Goal: Information Seeking & Learning: Understand process/instructions

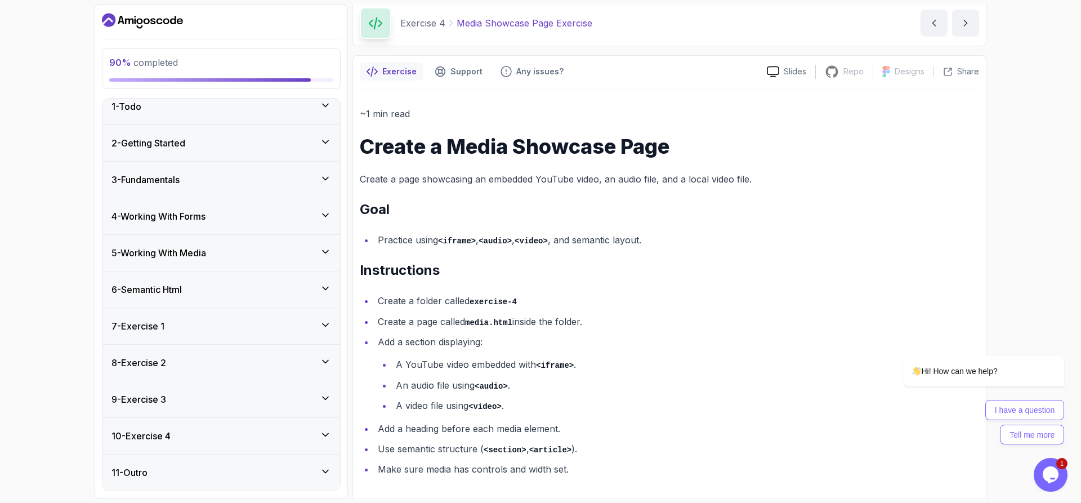
scroll to position [51, 0]
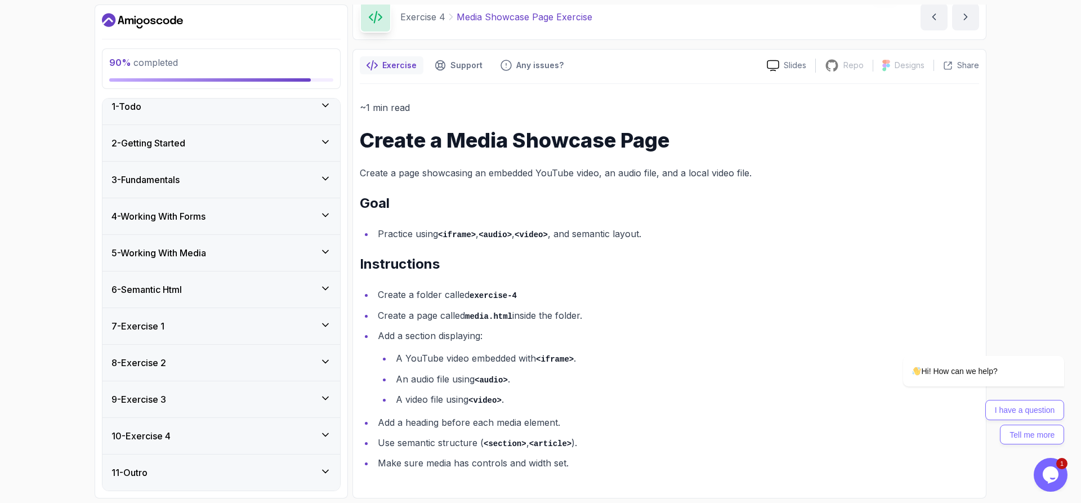
click at [322, 394] on icon at bounding box center [325, 397] width 11 height 11
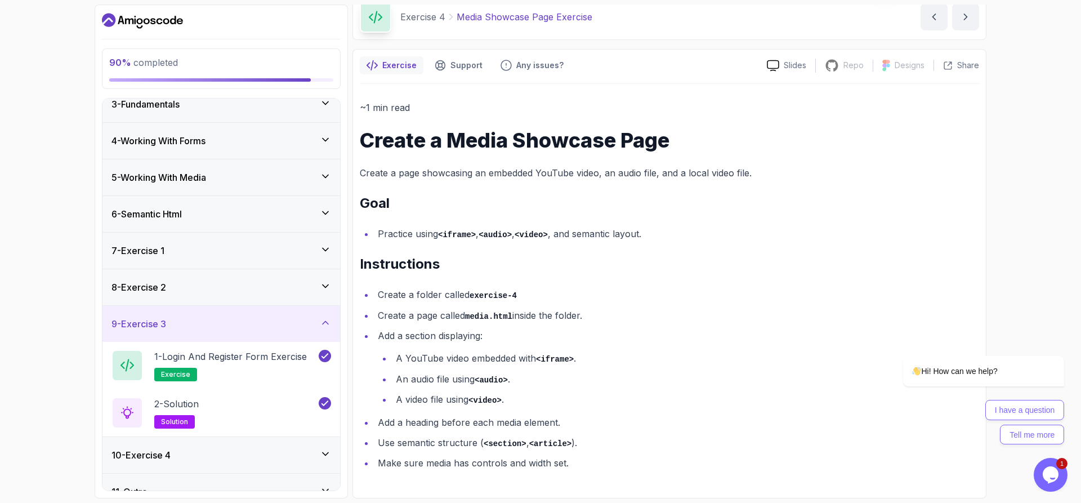
scroll to position [105, 0]
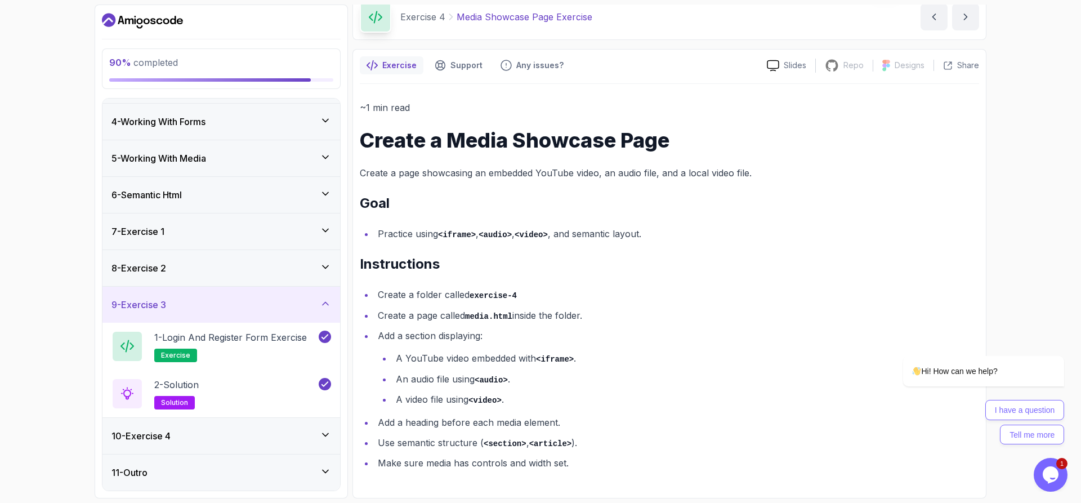
click at [322, 431] on icon at bounding box center [325, 434] width 11 height 11
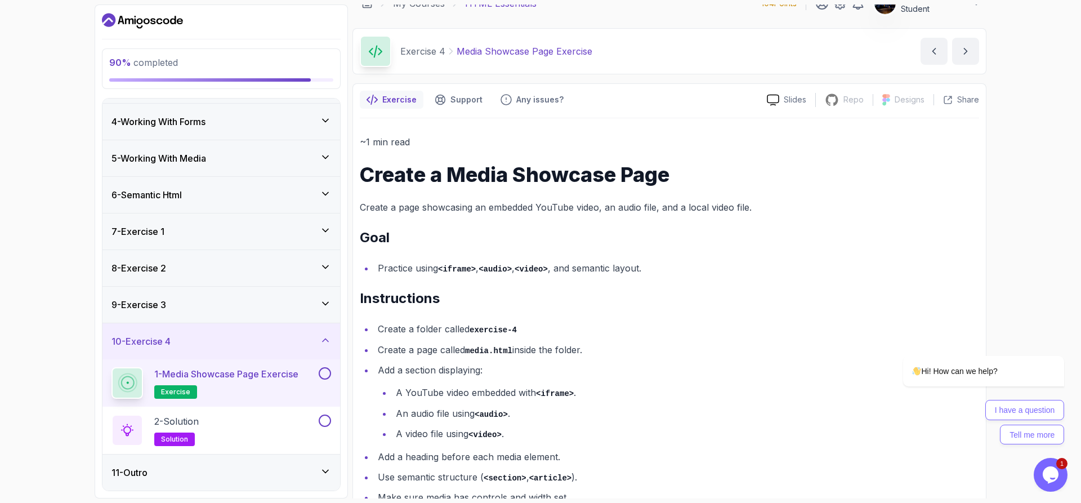
scroll to position [0, 0]
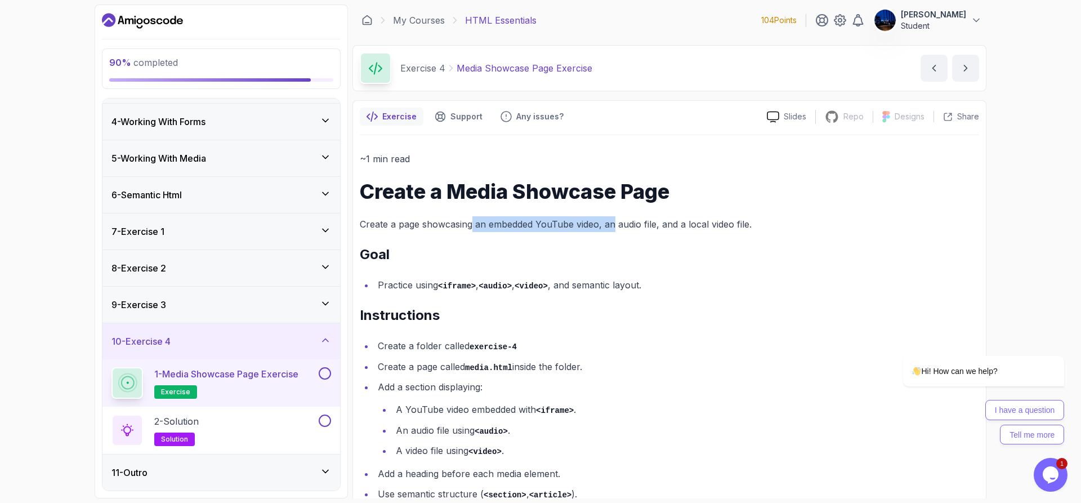
drag, startPoint x: 471, startPoint y: 221, endPoint x: 615, endPoint y: 224, distance: 144.2
click at [615, 224] on p "Create a page showcasing an embedded YouTube video, an audio file, and a local …" at bounding box center [669, 224] width 619 height 16
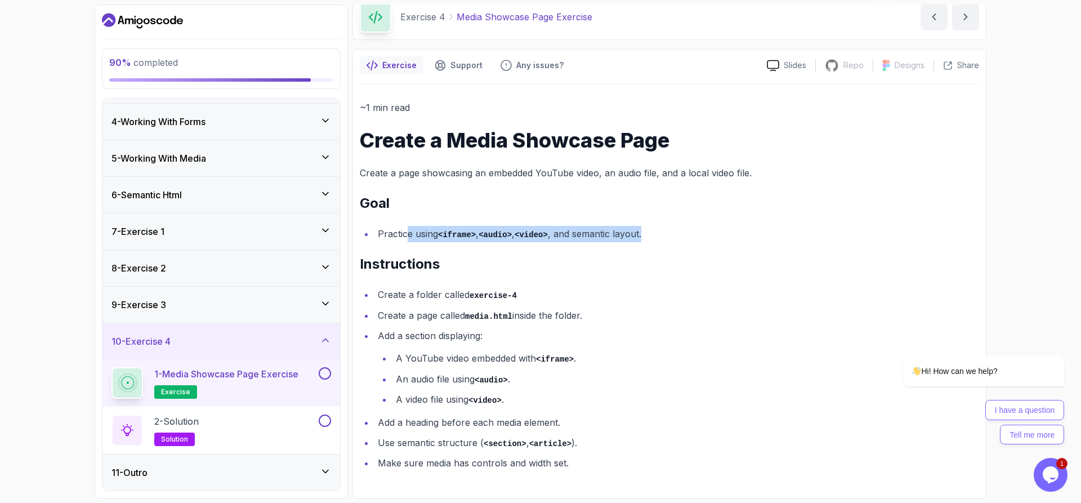
drag, startPoint x: 408, startPoint y: 237, endPoint x: 671, endPoint y: 237, distance: 263.0
click at [671, 237] on li "Practice using <iframe> , <audio> , <video> , and semantic layout." at bounding box center [676, 234] width 605 height 16
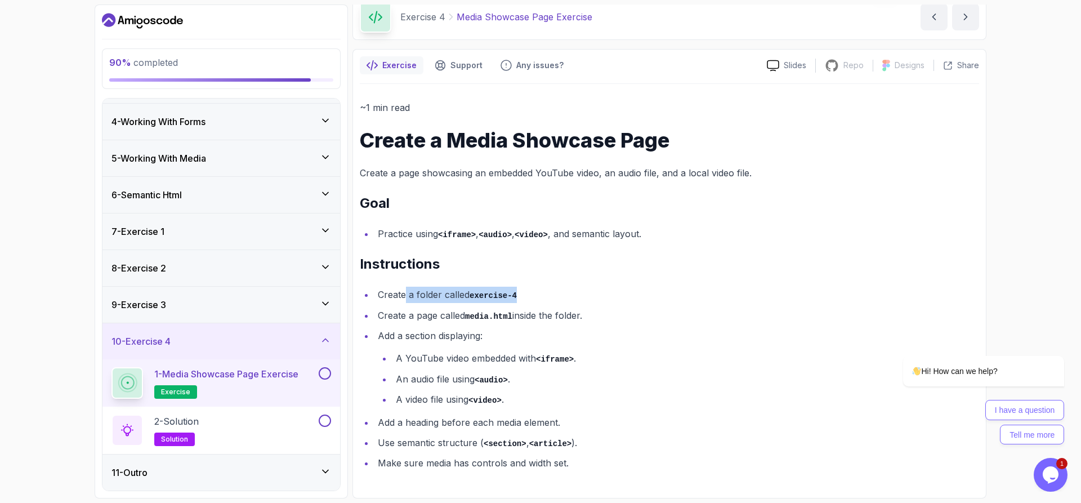
drag, startPoint x: 407, startPoint y: 290, endPoint x: 639, endPoint y: 282, distance: 232.1
click at [639, 282] on div "~1 min read Create a Media Showcase Page Create a page showcasing an embedded Y…" at bounding box center [669, 285] width 619 height 371
drag, startPoint x: 490, startPoint y: 355, endPoint x: 617, endPoint y: 352, distance: 126.2
click at [617, 352] on li "A YouTube video embedded with <iframe> ." at bounding box center [685, 358] width 587 height 16
drag, startPoint x: 418, startPoint y: 376, endPoint x: 612, endPoint y: 383, distance: 194.4
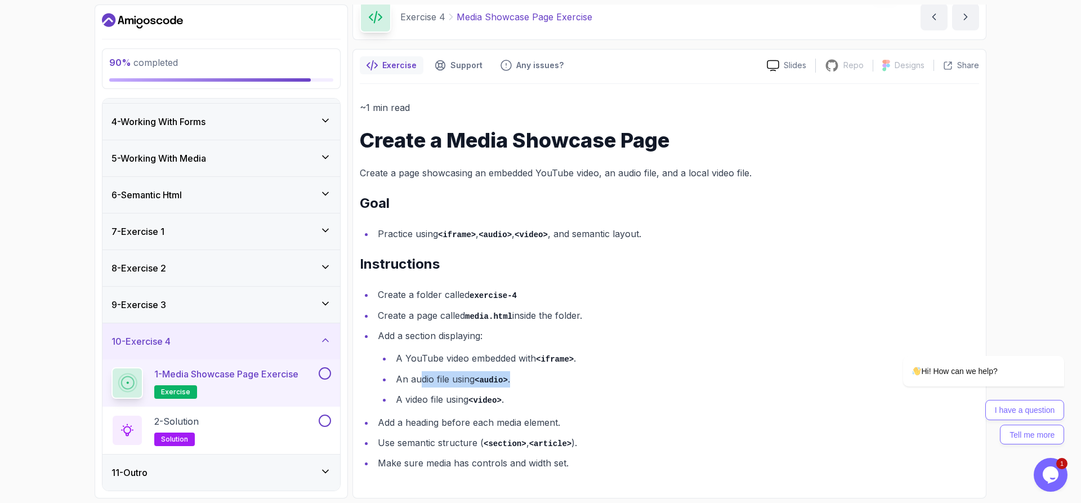
click at [612, 383] on li "An audio file using <audio> ." at bounding box center [685, 379] width 587 height 16
drag, startPoint x: 429, startPoint y: 394, endPoint x: 635, endPoint y: 401, distance: 206.8
click at [635, 401] on li "A video file using <video> ." at bounding box center [685, 399] width 587 height 16
drag, startPoint x: 429, startPoint y: 421, endPoint x: 567, endPoint y: 426, distance: 138.6
click at [567, 426] on li "Add a heading before each media element." at bounding box center [676, 422] width 605 height 16
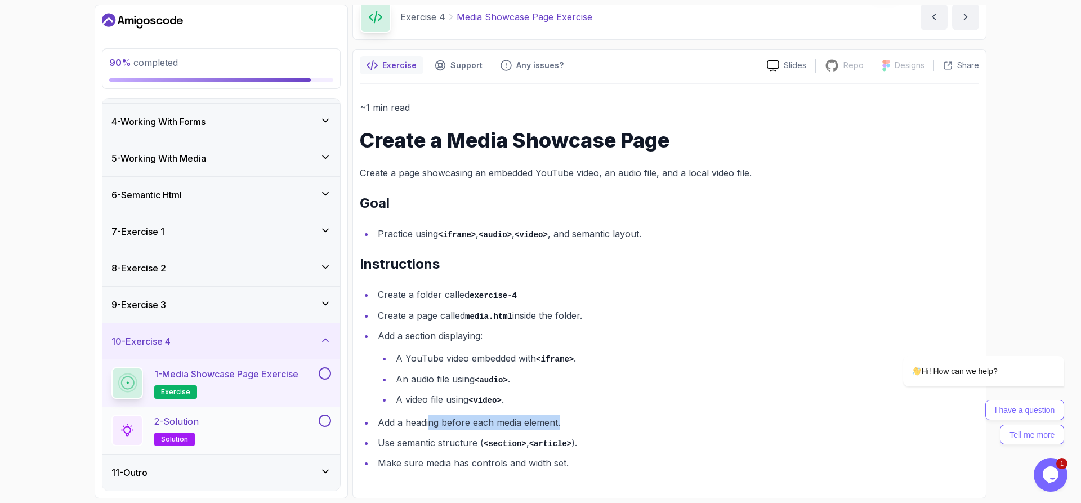
click at [214, 425] on div "2 - Solution solution" at bounding box center [213, 430] width 205 height 32
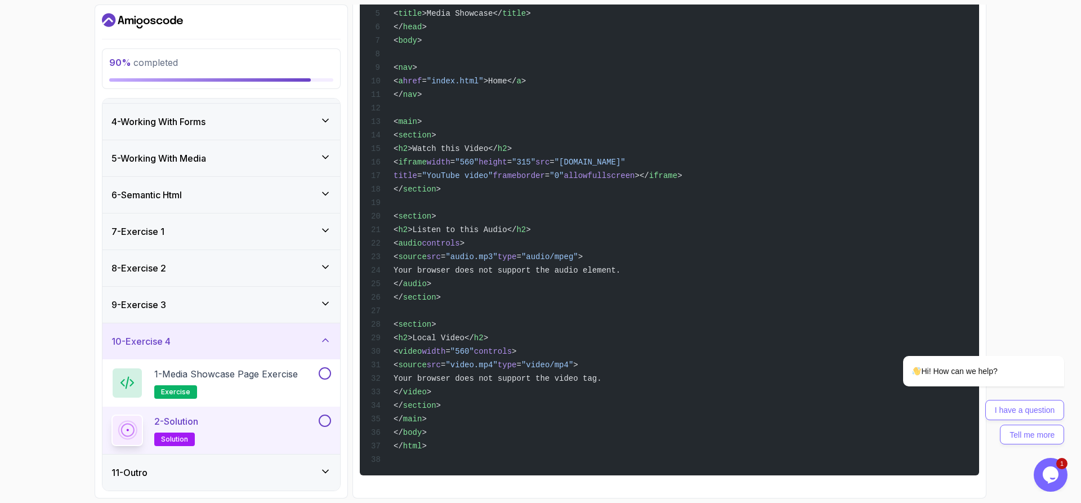
scroll to position [319, 0]
drag, startPoint x: 463, startPoint y: 146, endPoint x: 673, endPoint y: 164, distance: 211.3
click at [673, 164] on code "<! DOCTYPE html > < html lang = "en" > < head > < meta charset = "UTF-8" > < ti…" at bounding box center [526, 209] width 311 height 509
copy code "width = "560" height = "315" src = "[DOMAIN_NAME]" title = "YouTube video" fram…"
drag, startPoint x: 1057, startPoint y: 104, endPoint x: 1046, endPoint y: 139, distance: 36.1
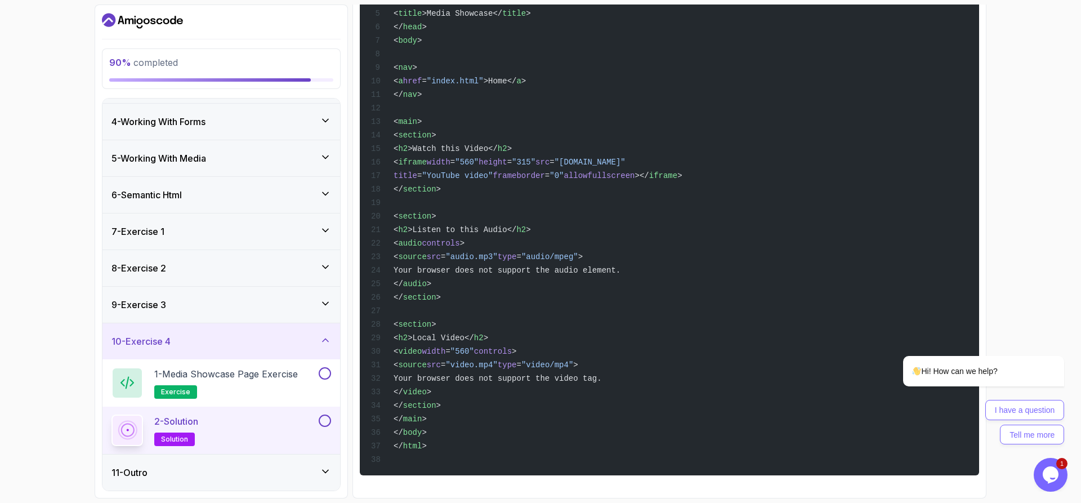
click at [1057, 104] on div "90 % completed 1 - Todo 2 - Getting Started 3 - Fundamentals 4 - Working With F…" at bounding box center [540, 251] width 1081 height 503
click at [1042, 169] on div "90 % completed 1 - Todo 2 - Getting Started 3 - Fundamentals 4 - Working With F…" at bounding box center [540, 251] width 1081 height 503
